Goal: Information Seeking & Learning: Learn about a topic

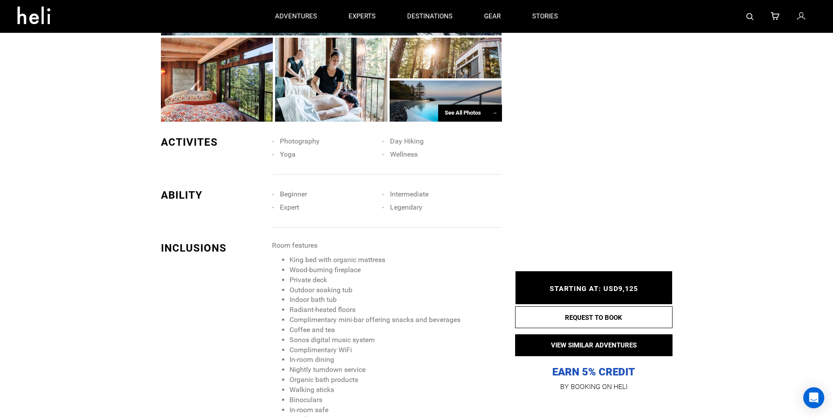
scroll to position [656, 0]
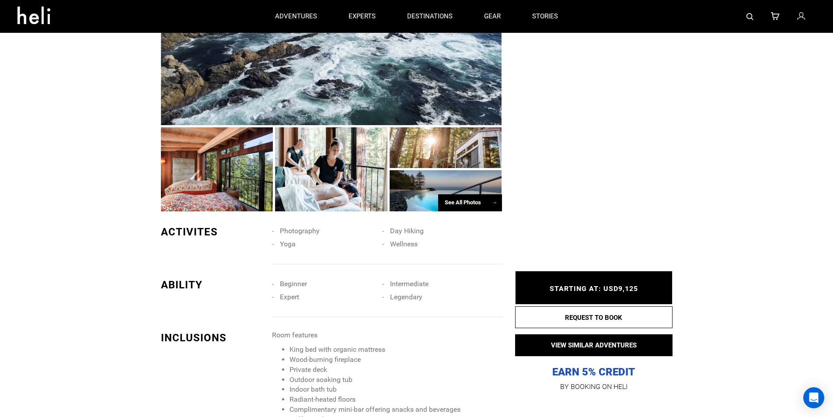
click at [470, 197] on div "See All Photos →" at bounding box center [470, 202] width 64 height 17
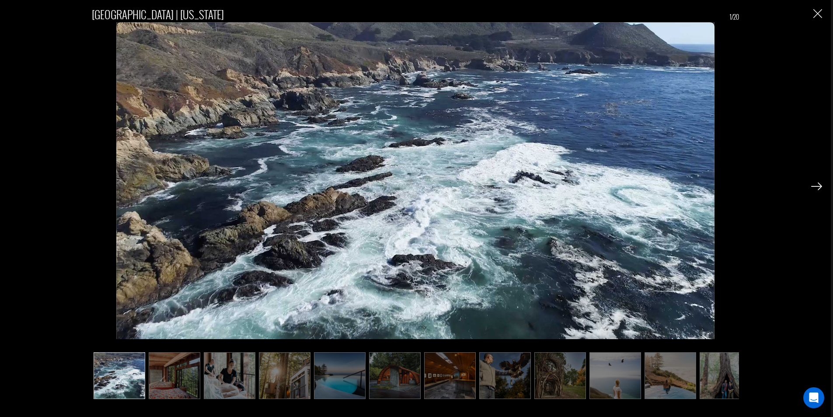
scroll to position [700, 0]
click at [190, 381] on img at bounding box center [175, 375] width 52 height 47
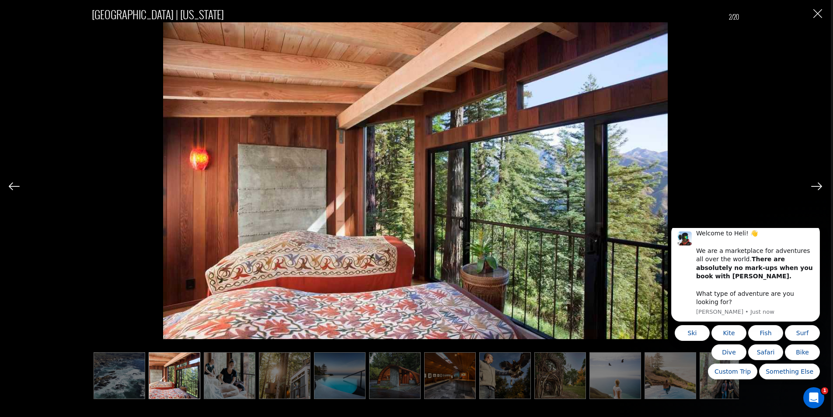
scroll to position [0, 0]
click at [224, 382] on img at bounding box center [230, 375] width 52 height 47
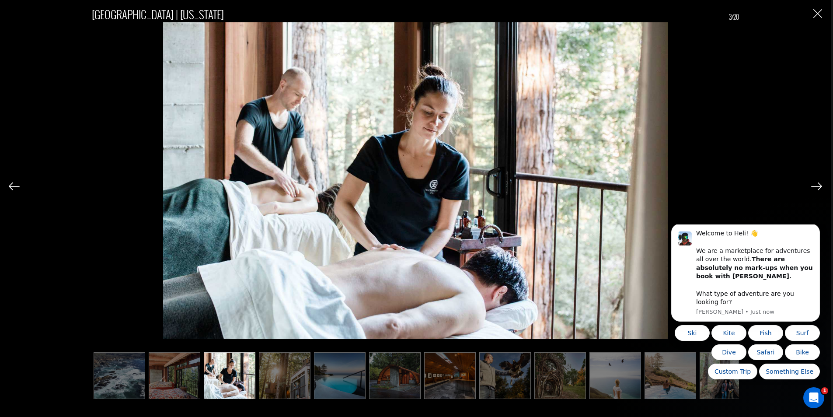
click at [278, 385] on img at bounding box center [285, 375] width 52 height 47
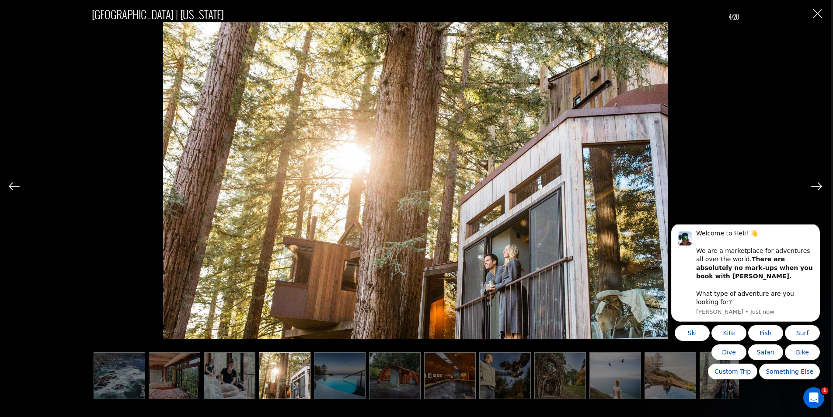
click at [331, 382] on img at bounding box center [340, 375] width 52 height 47
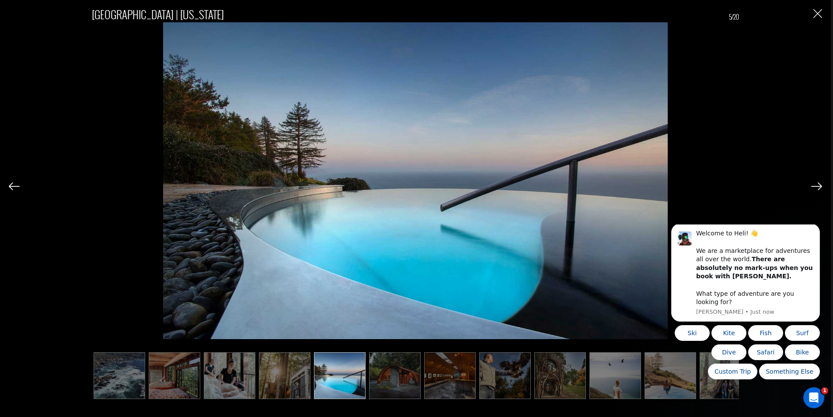
click at [391, 377] on img at bounding box center [395, 375] width 52 height 47
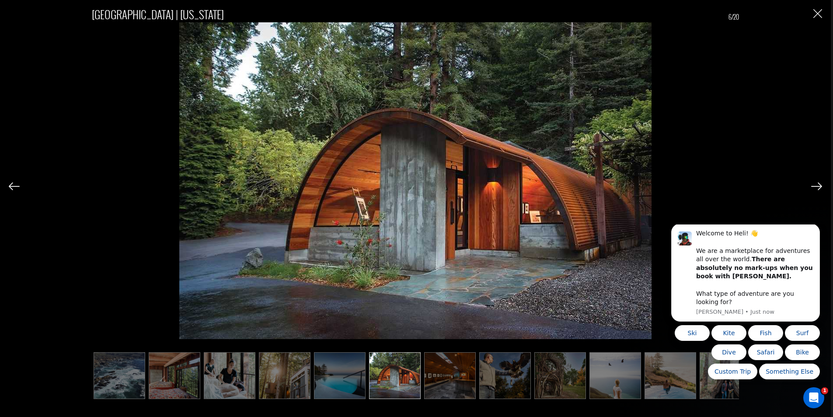
click at [423, 378] on ul at bounding box center [415, 375] width 647 height 47
click at [455, 385] on img at bounding box center [450, 375] width 52 height 47
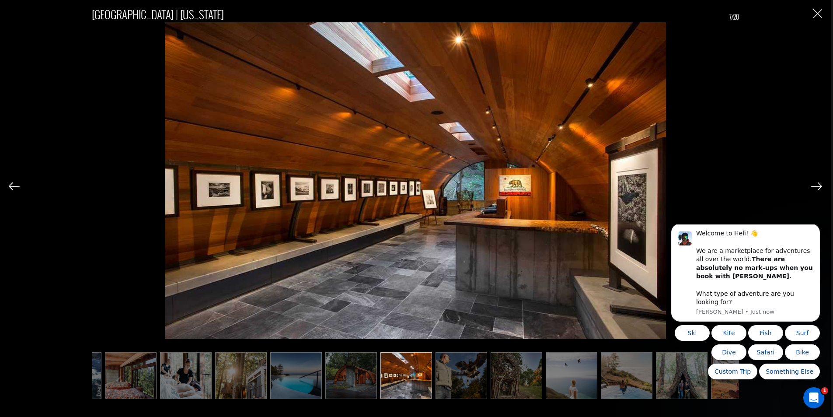
click at [474, 378] on img at bounding box center [462, 375] width 52 height 47
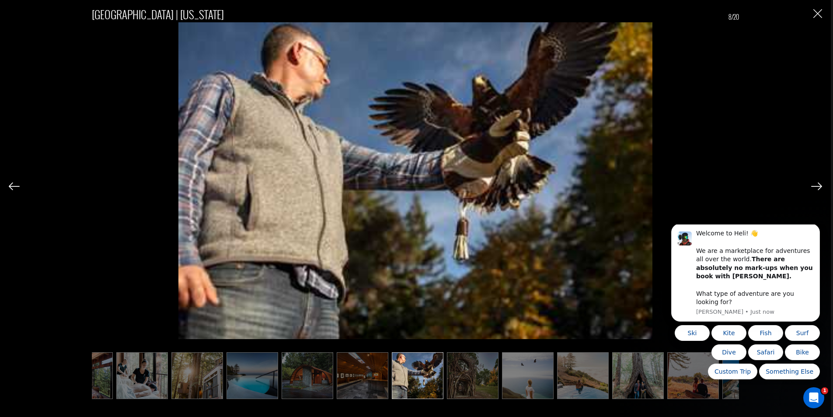
click at [480, 373] on img at bounding box center [473, 375] width 52 height 47
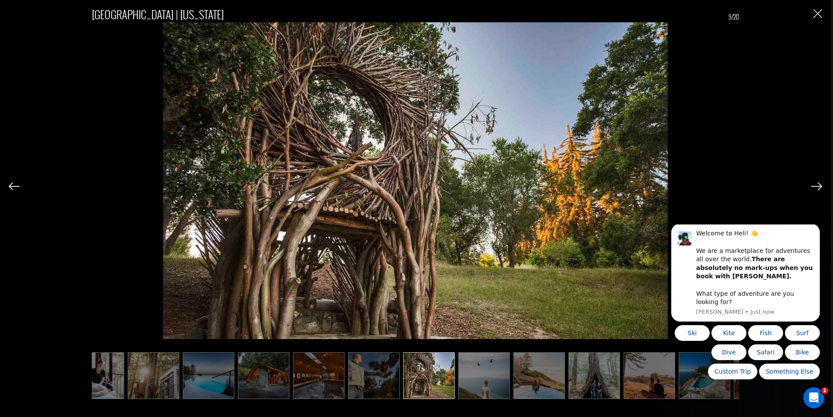
click at [480, 374] on img at bounding box center [484, 375] width 52 height 47
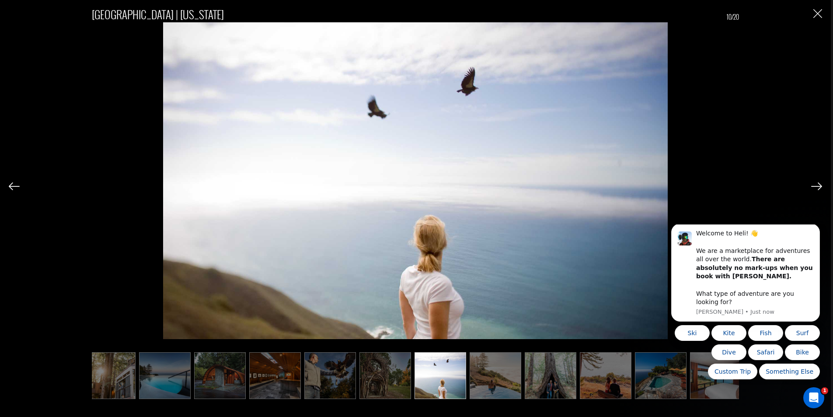
click at [480, 374] on img at bounding box center [496, 375] width 52 height 47
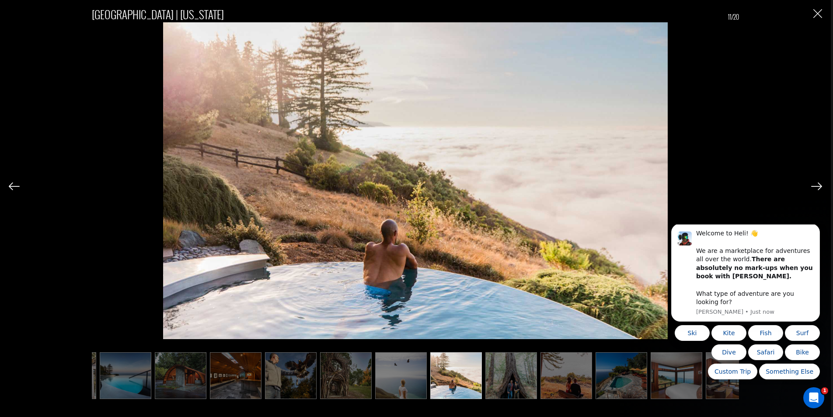
scroll to position [0, 219]
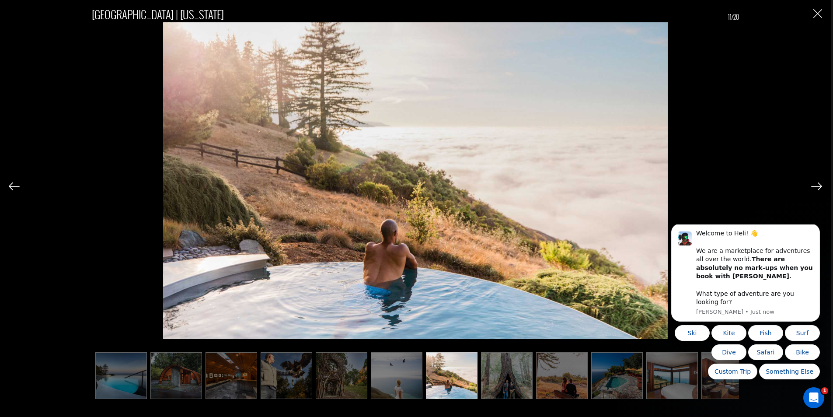
click at [480, 374] on ul at bounding box center [415, 375] width 647 height 47
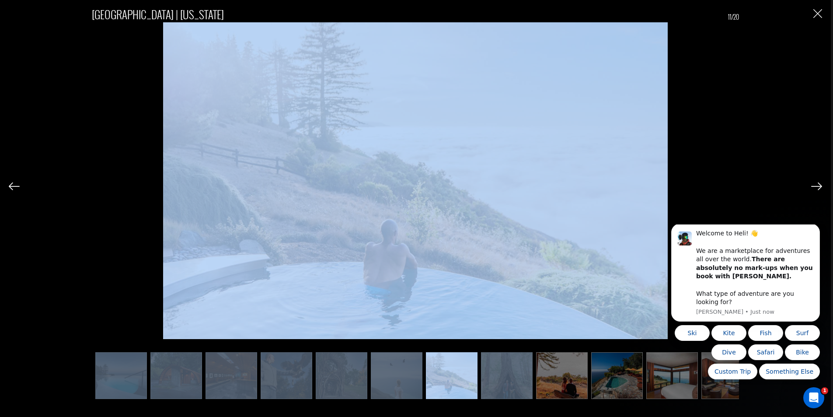
click at [480, 374] on ul at bounding box center [415, 375] width 647 height 47
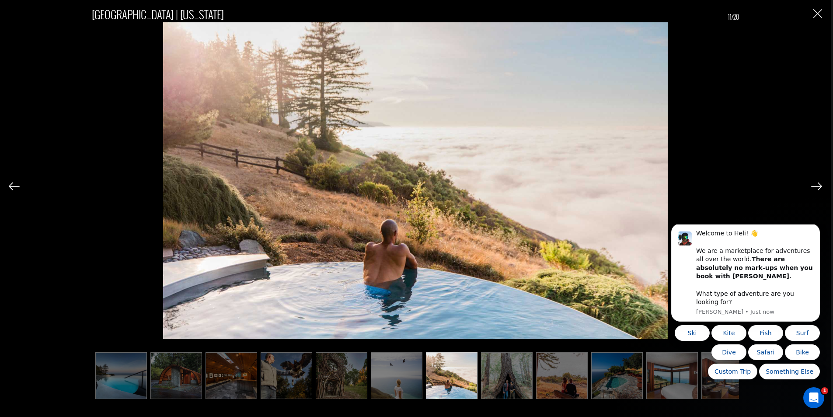
click at [644, 374] on ul at bounding box center [415, 375] width 647 height 47
click at [666, 374] on body "Welcome to Heli! 👋 We are a marketplace for adventures all over the world. Ther…" at bounding box center [746, 304] width 168 height 153
click at [665, 377] on body "Welcome to Heli! 👋 We are a marketplace for adventures all over the world. Ther…" at bounding box center [746, 304] width 168 height 153
click at [684, 390] on img at bounding box center [673, 375] width 52 height 47
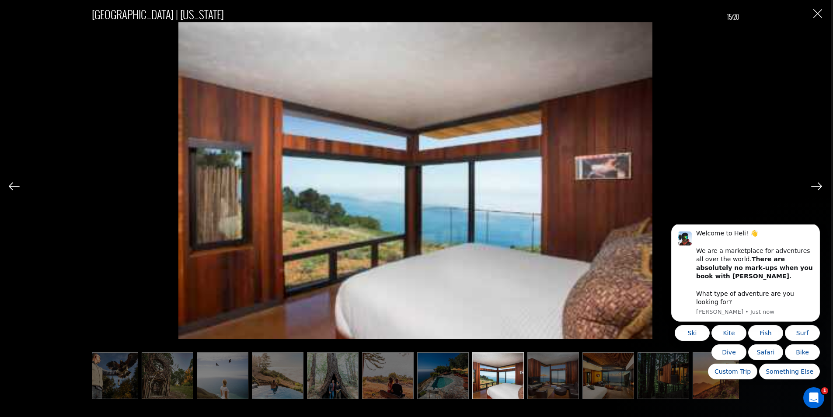
scroll to position [0, 394]
click at [602, 389] on img at bounding box center [608, 375] width 52 height 47
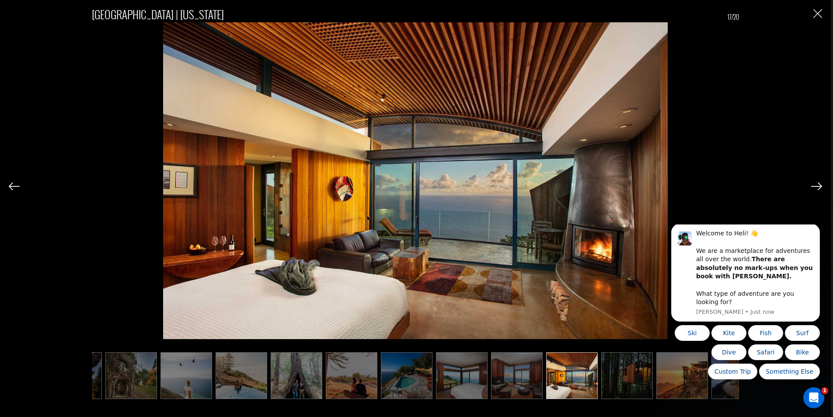
scroll to position [0, 455]
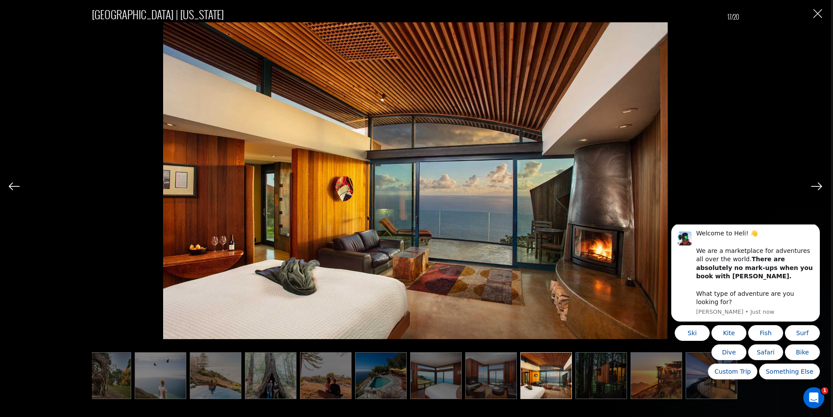
click at [452, 372] on img at bounding box center [436, 375] width 52 height 47
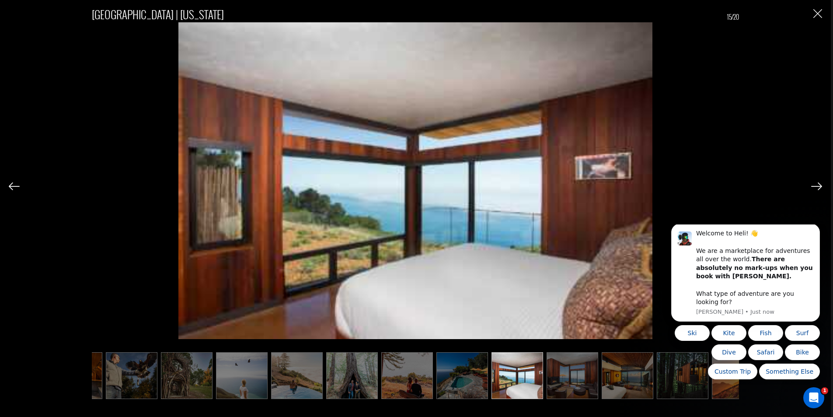
scroll to position [0, 367]
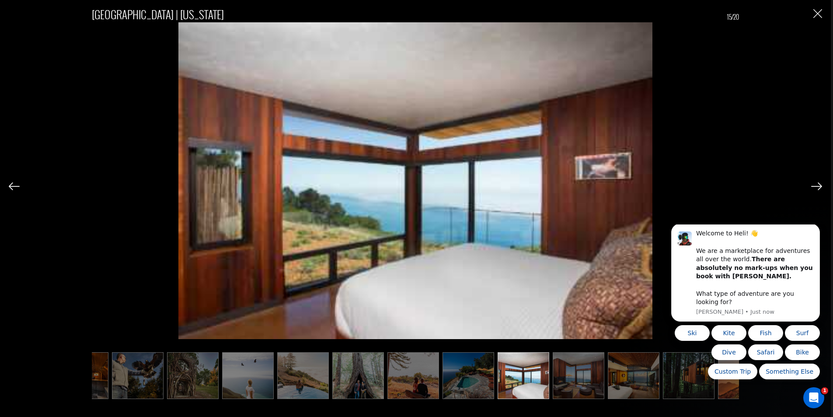
click at [660, 390] on ul at bounding box center [415, 375] width 647 height 47
click at [664, 382] on html "Welcome to Heli! 👋 We are a marketplace for adventures all over the world. Ther…" at bounding box center [745, 304] width 175 height 160
click at [672, 383] on html "Welcome to Heli! 👋 We are a marketplace for adventures all over the world. Ther…" at bounding box center [745, 304] width 175 height 160
click at [704, 381] on html "Welcome to Heli! 👋 We are a marketplace for adventures all over the world. Ther…" at bounding box center [745, 304] width 175 height 160
click at [691, 367] on div "Ski Kite Fish Surf Dive Safari Bike Custom Trip Something Else" at bounding box center [746, 352] width 149 height 54
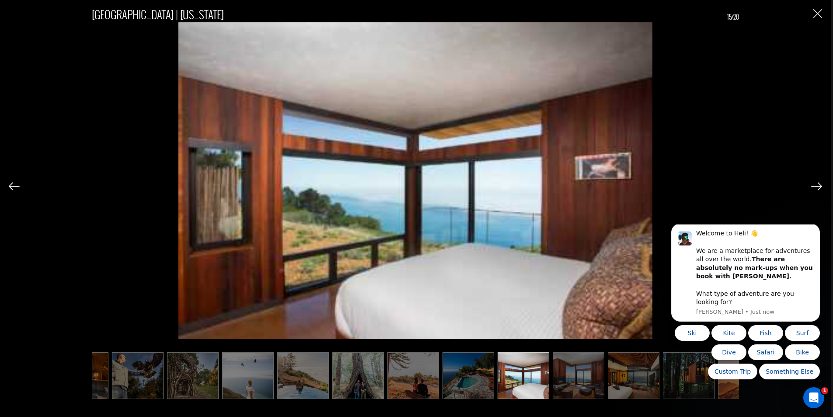
click at [821, 17] on img "Close" at bounding box center [818, 13] width 9 height 9
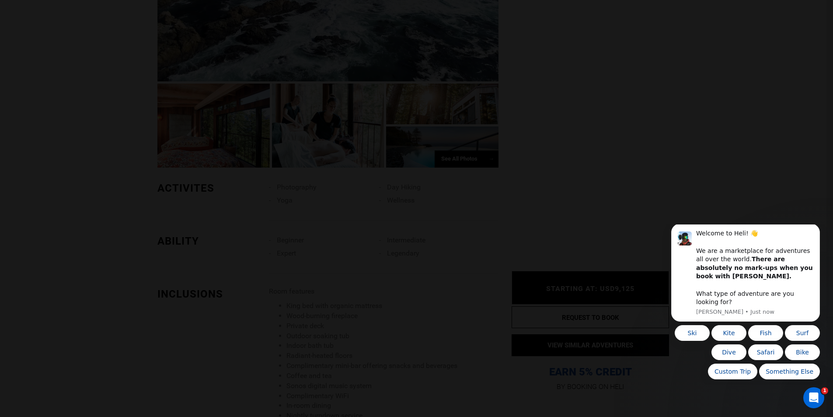
scroll to position [0, 0]
